Goal: Information Seeking & Learning: Learn about a topic

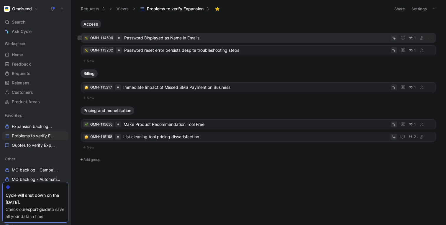
click at [176, 38] on span "Password Displayed as Name in Emails" at bounding box center [256, 37] width 264 height 7
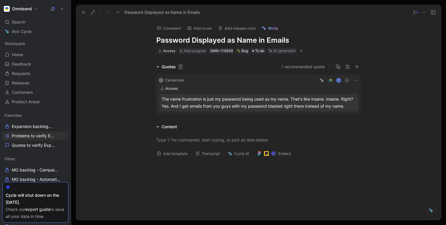
click at [292, 68] on button "1 recommended quote" at bounding box center [303, 66] width 44 height 7
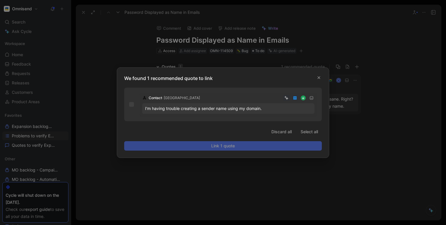
click at [315, 47] on div at bounding box center [223, 112] width 446 height 225
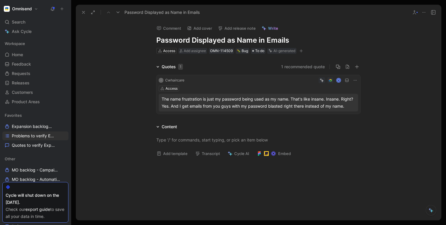
click at [82, 13] on use at bounding box center [83, 12] width 2 height 2
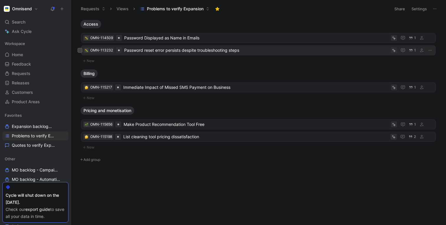
click at [146, 52] on span "Password reset error persists despite troubleshooting steps" at bounding box center [256, 50] width 264 height 7
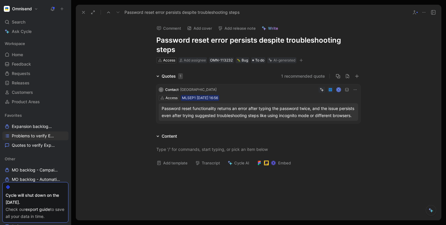
click at [82, 11] on icon at bounding box center [83, 12] width 5 height 5
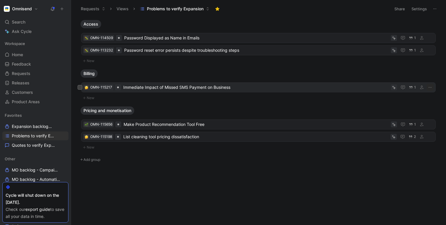
click at [140, 88] on span "Immediate Impact of Missed SMS Payment on Business" at bounding box center [255, 87] width 265 height 7
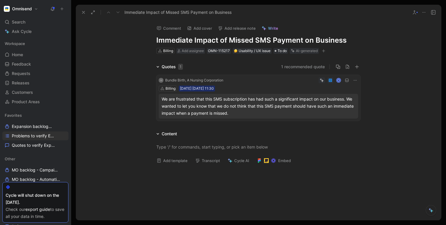
click at [246, 108] on div "We are frustrated that this SMS subscription has had such a significant impact …" at bounding box center [257, 106] width 193 height 21
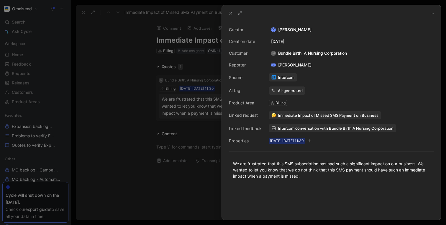
click at [114, 100] on div at bounding box center [223, 112] width 446 height 225
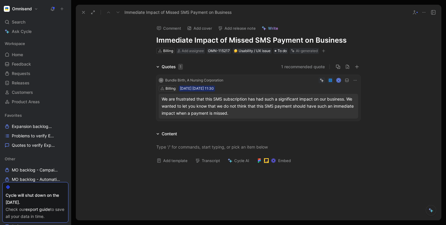
click at [260, 100] on div "We are frustrated that this SMS subscription has had such a significant impact …" at bounding box center [257, 106] width 193 height 21
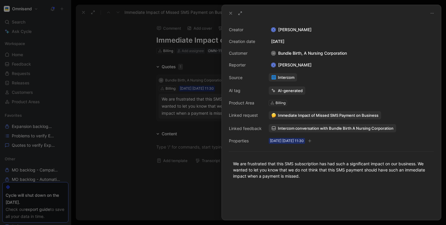
click at [285, 127] on span "Intercom conversation with Bundle Birth A Nursing Corporation" at bounding box center [336, 128] width 116 height 5
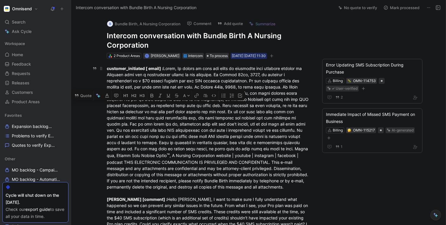
drag, startPoint x: 138, startPoint y: 85, endPoint x: 171, endPoint y: 111, distance: 42.8
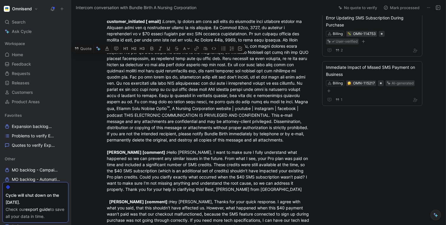
scroll to position [49, 0]
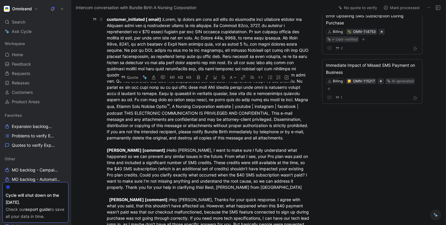
drag, startPoint x: 206, startPoint y: 69, endPoint x: 203, endPoint y: 85, distance: 16.1
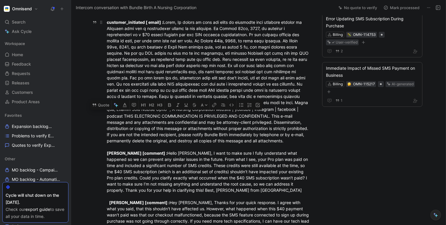
drag, startPoint x: 176, startPoint y: 94, endPoint x: 177, endPoint y: 145, distance: 51.0
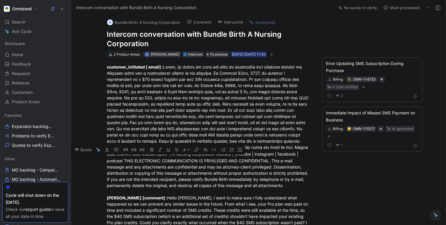
scroll to position [0, 0]
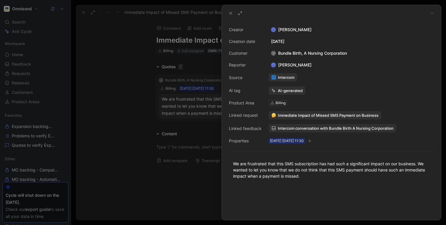
click at [186, 107] on div at bounding box center [223, 112] width 446 height 225
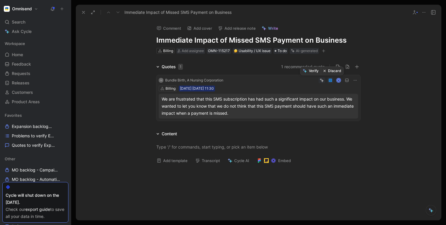
click at [330, 71] on button "Discard" at bounding box center [332, 71] width 23 height 8
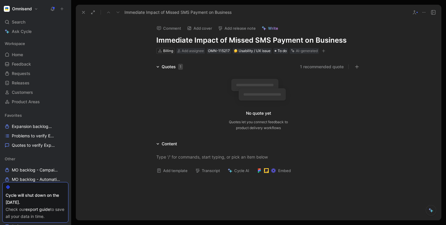
click at [83, 12] on icon at bounding box center [83, 12] width 5 height 5
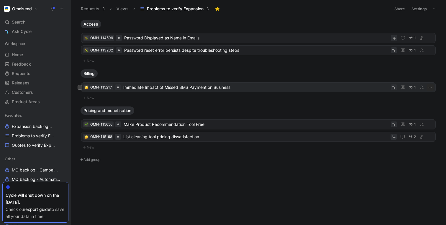
click at [195, 90] on span "Immediate Impact of Missed SMS Payment on Business" at bounding box center [255, 87] width 265 height 7
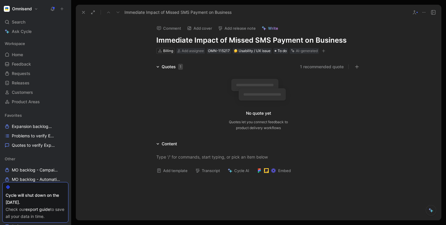
click at [83, 14] on icon at bounding box center [83, 12] width 5 height 5
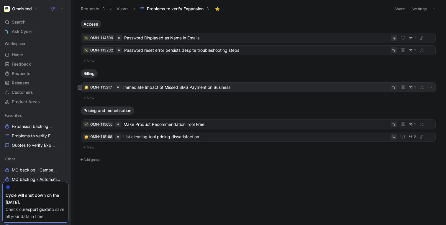
click at [138, 87] on span "Immediate Impact of Missed SMS Payment on Business" at bounding box center [255, 87] width 265 height 7
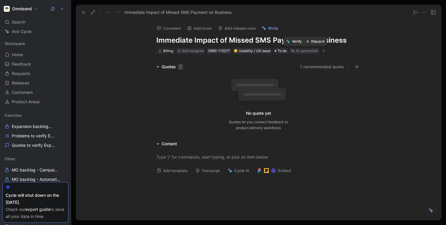
click at [316, 43] on button "Discard" at bounding box center [315, 41] width 23 height 8
click at [82, 11] on icon at bounding box center [83, 12] width 5 height 5
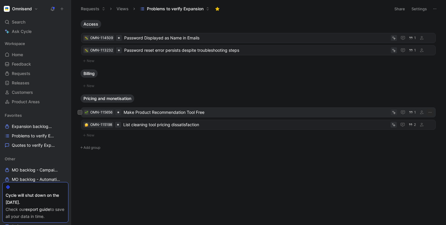
click at [196, 113] on span "Make Product Recommendation Tool Free" at bounding box center [255, 112] width 265 height 7
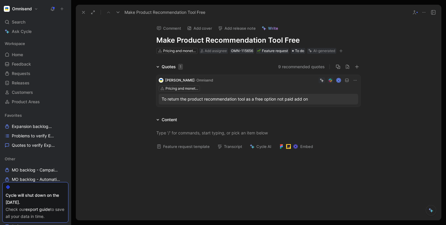
click at [298, 69] on button "9 recommended quotes" at bounding box center [301, 66] width 47 height 7
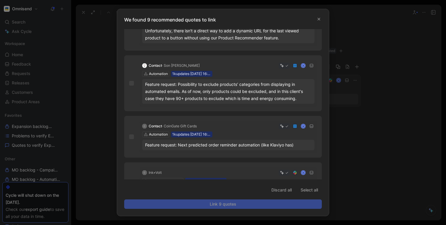
scroll to position [356, 0]
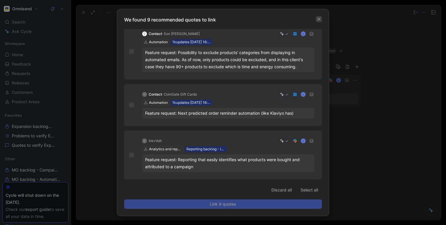
click at [317, 19] on icon "button" at bounding box center [319, 19] width 4 height 4
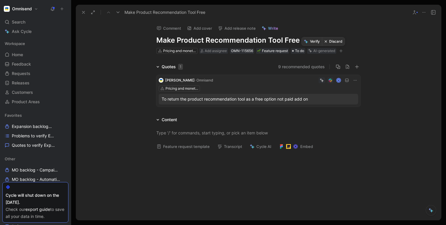
click at [314, 41] on button "Verify" at bounding box center [311, 41] width 20 height 8
click at [313, 73] on div "[PERSON_NAME] · Omnisend K Pricing and monetisation To return the product recom…" at bounding box center [258, 89] width 204 height 39
click at [315, 72] on button "Verify" at bounding box center [310, 71] width 20 height 8
click at [84, 11] on use at bounding box center [83, 12] width 2 height 2
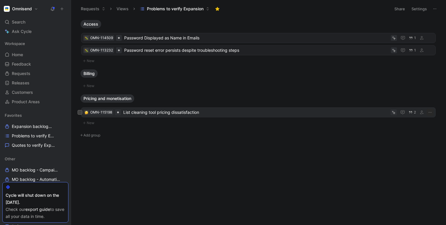
click at [141, 115] on span "List cleaning tool pricing dissatisfaction" at bounding box center [255, 112] width 265 height 7
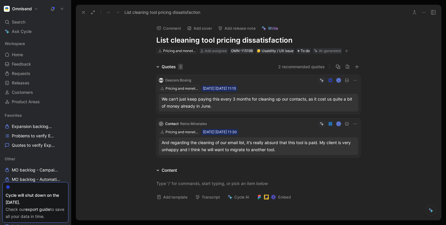
click at [301, 148] on div "And regarding the cleaning of our email list, it's really absurd that this tool…" at bounding box center [257, 146] width 193 height 14
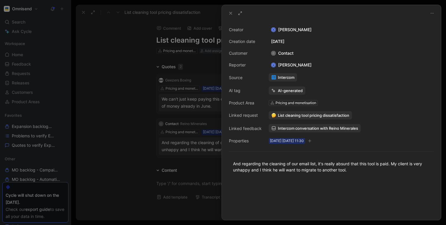
click at [119, 153] on div at bounding box center [223, 112] width 446 height 225
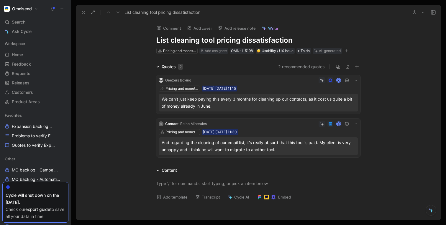
click at [323, 51] on div "AI-generated" at bounding box center [330, 51] width 22 height 6
click at [313, 71] on button "Verify" at bounding box center [310, 71] width 20 height 8
click at [310, 115] on div "Geezers Boxing K Pricing and monetisation [DATE] [DATE] 11:15 We can't just kee…" at bounding box center [258, 116] width 206 height 85
click at [313, 116] on div "Geezers Boxing K Pricing and monetisation [DATE] [DATE] 11:15 We can't just kee…" at bounding box center [258, 116] width 206 height 85
click at [316, 116] on button "Verify" at bounding box center [310, 115] width 20 height 8
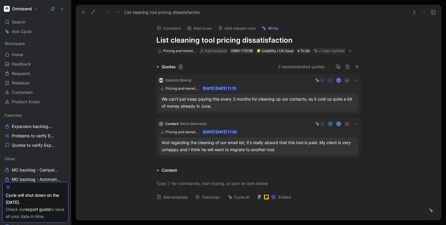
click at [85, 14] on icon at bounding box center [83, 12] width 5 height 5
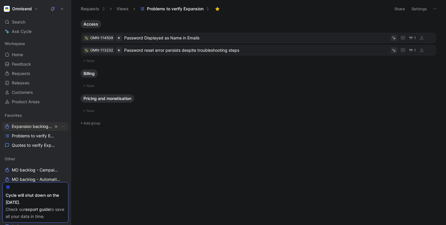
click at [30, 127] on span "Expansion backlog Other" at bounding box center [32, 127] width 41 height 6
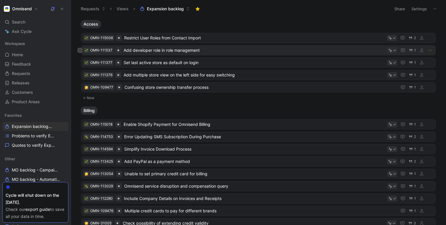
click at [223, 48] on span "Add developer role in role management" at bounding box center [253, 50] width 261 height 7
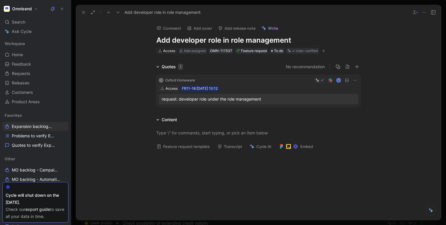
click at [198, 40] on h1 "Add developer role in role management" at bounding box center [258, 40] width 204 height 9
click at [143, 66] on div "Quotes 1 No recommendation C Oxford Homeware K Access FR11-18 [DATE] 10:12 requ…" at bounding box center [258, 86] width 365 height 46
click at [176, 40] on h1 "Add developer role in role management" at bounding box center [258, 40] width 204 height 9
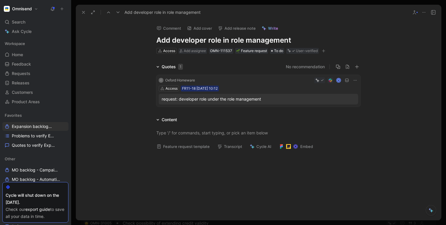
click at [176, 40] on h1 "Add developer role in role management" at bounding box center [258, 40] width 204 height 9
click at [131, 59] on div "Comment Add cover Add release note Write Add developer role in role management …" at bounding box center [258, 120] width 365 height 201
drag, startPoint x: 210, startPoint y: 41, endPoint x: 202, endPoint y: 42, distance: 7.7
click at [202, 42] on h1 "Add developer role in role management" at bounding box center [258, 40] width 204 height 9
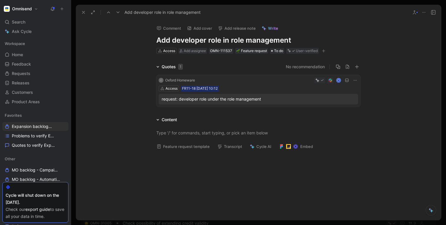
drag, startPoint x: 233, startPoint y: 40, endPoint x: 153, endPoint y: 43, distance: 80.2
click at [152, 43] on div "Comment Add cover Add release note Write Add developer role in role management …" at bounding box center [258, 37] width 226 height 34
click at [132, 49] on div "Comment Add cover Add release note Write Add developer role in role management …" at bounding box center [258, 120] width 365 height 201
click at [81, 15] on button at bounding box center [83, 12] width 8 height 8
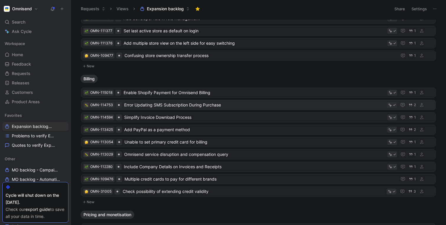
scroll to position [35, 0]
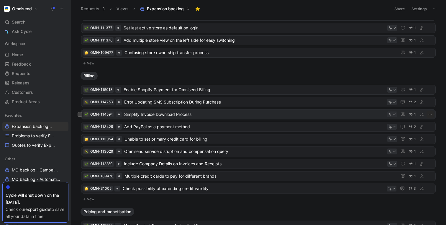
click at [139, 114] on span "Simplify Invoice Download Process" at bounding box center [254, 114] width 260 height 7
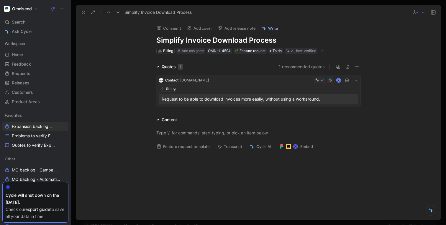
click at [138, 116] on div "Quotes 1 2 recommended quotes Contact · [DOMAIN_NAME] K Billing Request to be a…" at bounding box center [258, 142] width 365 height 159
click at [288, 66] on button "2 recommended quotes" at bounding box center [301, 66] width 47 height 7
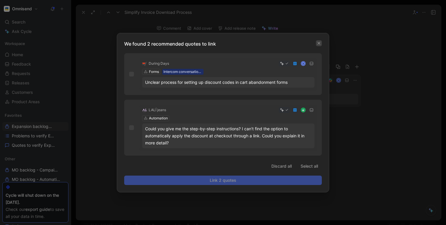
click at [319, 42] on icon "button" at bounding box center [319, 44] width 4 height 4
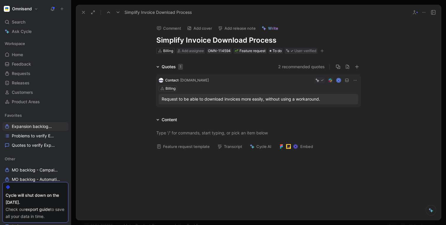
click at [288, 68] on button "2 recommended quotes" at bounding box center [301, 66] width 47 height 7
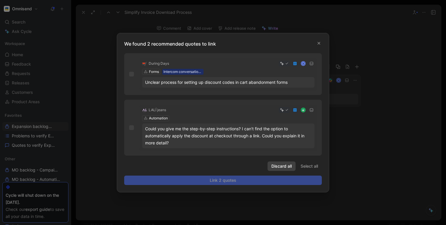
click at [278, 169] on span "Discard all" at bounding box center [281, 166] width 20 height 7
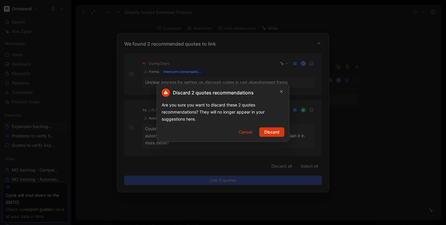
click at [270, 132] on span "Discard" at bounding box center [271, 132] width 15 height 7
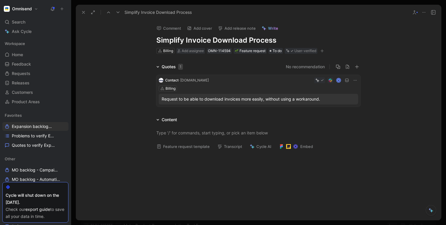
click at [131, 75] on div "Quotes 1 No recommendation Contact · [DOMAIN_NAME] K Billing Request to be able…" at bounding box center [258, 86] width 365 height 46
click at [84, 11] on icon at bounding box center [83, 12] width 5 height 5
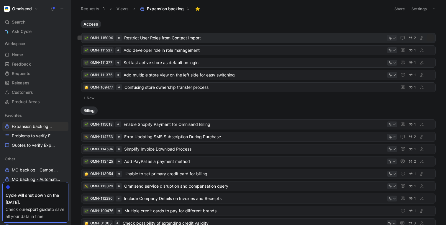
click at [141, 38] on span "Restrict User Roles from Contact Import" at bounding box center [254, 37] width 260 height 7
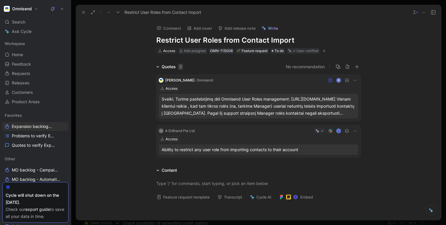
click at [182, 105] on div "Sveiki. Turime pastebėjimą dėl Omnisend User Roles management: [URL][DOMAIN_NAM…" at bounding box center [257, 106] width 193 height 21
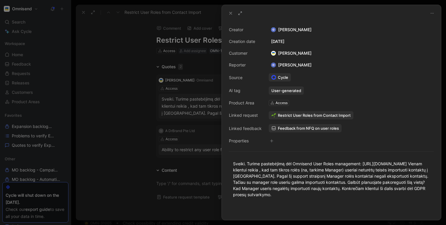
click at [123, 108] on div at bounding box center [223, 112] width 446 height 225
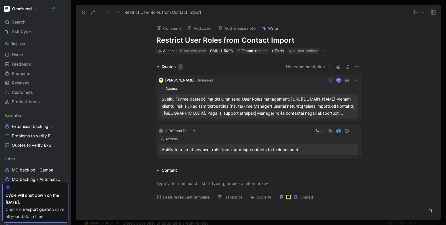
click at [82, 14] on icon at bounding box center [83, 12] width 5 height 5
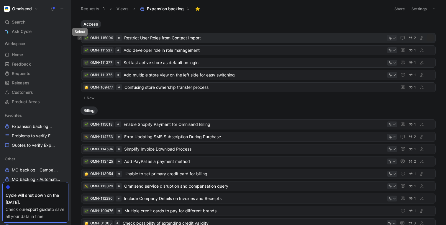
click at [81, 37] on button at bounding box center [79, 38] width 5 height 5
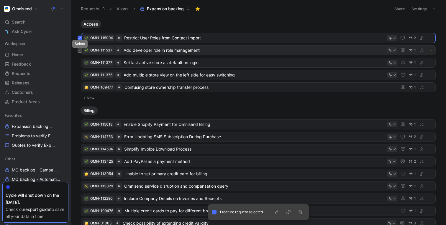
click at [81, 51] on button at bounding box center [79, 50] width 5 height 5
click at [277, 212] on icon "button" at bounding box center [276, 212] width 3 height 3
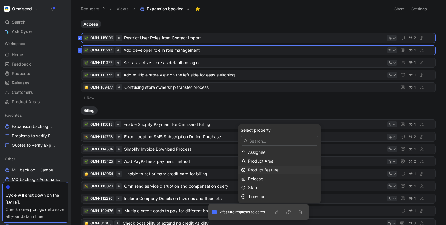
click at [281, 170] on div "Product feature" at bounding box center [283, 170] width 70 height 7
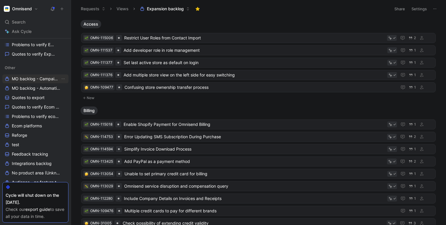
scroll to position [98, 0]
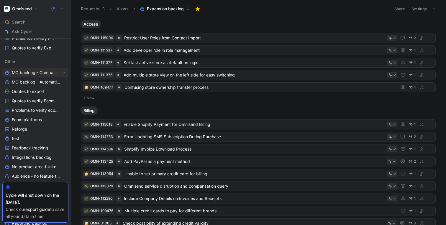
click at [17, 72] on span "MO backlog - Campaigns" at bounding box center [36, 73] width 48 height 6
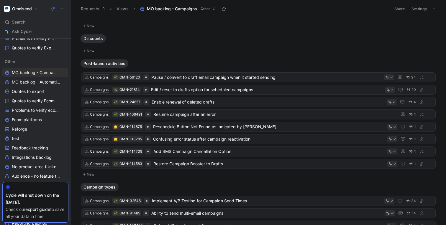
scroll to position [21, 0]
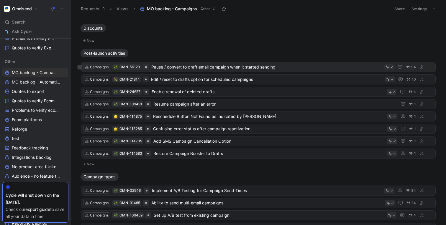
click at [238, 65] on span "Pause / convert to draft email campaign when it started sending" at bounding box center [266, 67] width 230 height 7
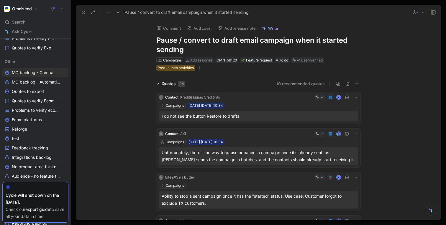
click at [82, 14] on icon at bounding box center [83, 12] width 5 height 5
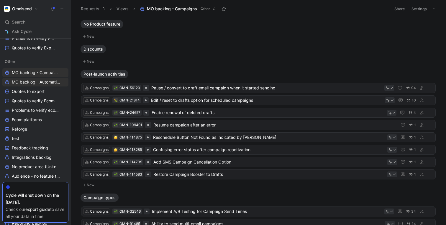
click at [27, 82] on span "MO backlog - Automation" at bounding box center [36, 82] width 48 height 6
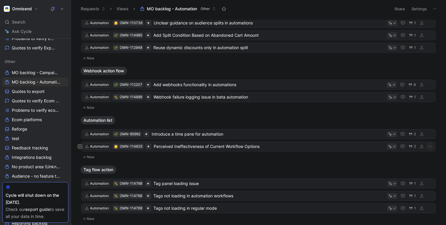
scroll to position [559, 0]
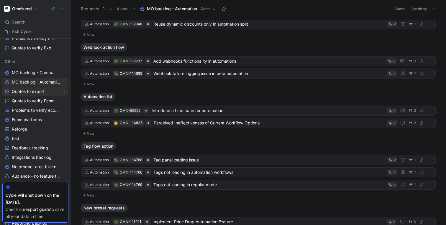
click at [21, 92] on span "Quotes to export" at bounding box center [28, 92] width 33 height 6
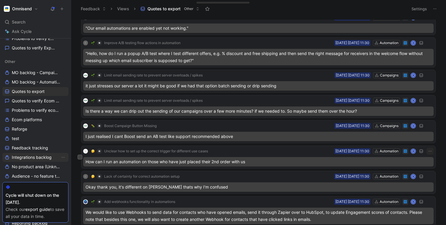
scroll to position [1193, 0]
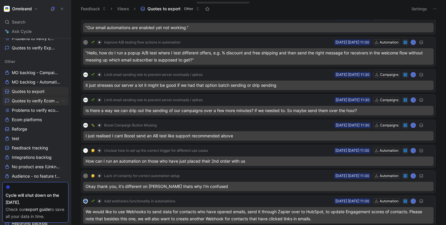
click at [18, 102] on span "Quotes to verify Ecom platforms" at bounding box center [36, 101] width 48 height 6
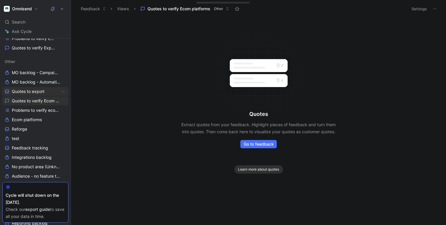
click at [19, 91] on span "Quotes to export" at bounding box center [28, 92] width 33 height 6
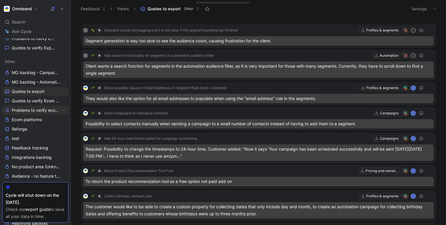
click at [18, 109] on span "Problems to verify ecom platforms" at bounding box center [36, 111] width 48 height 6
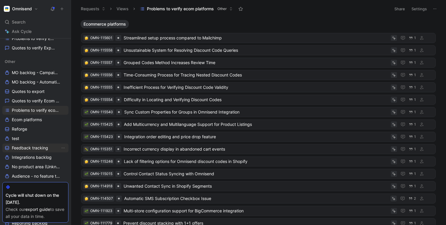
click at [19, 149] on span "Feedback tracking" at bounding box center [30, 148] width 36 height 6
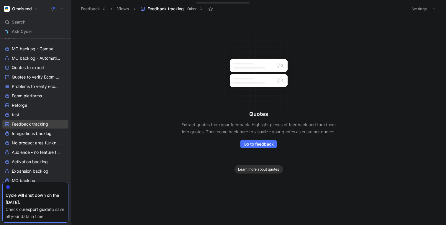
scroll to position [122, 0]
